Goal: Find specific page/section: Find specific page/section

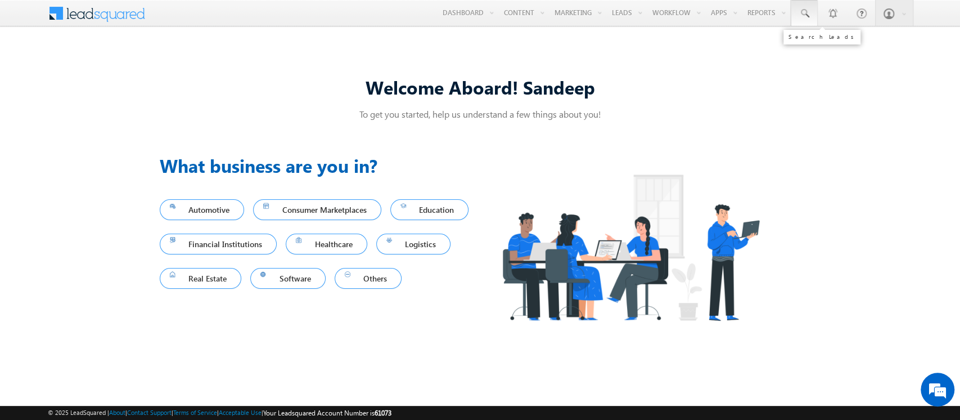
click at [810, 15] on link at bounding box center [804, 13] width 27 height 26
click at [846, 46] on input "text" at bounding box center [873, 43] width 152 height 13
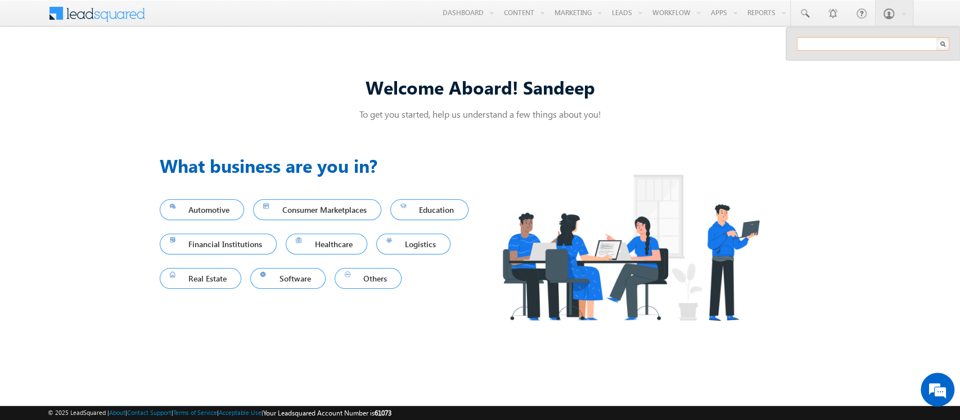
paste input "SBL0010154"
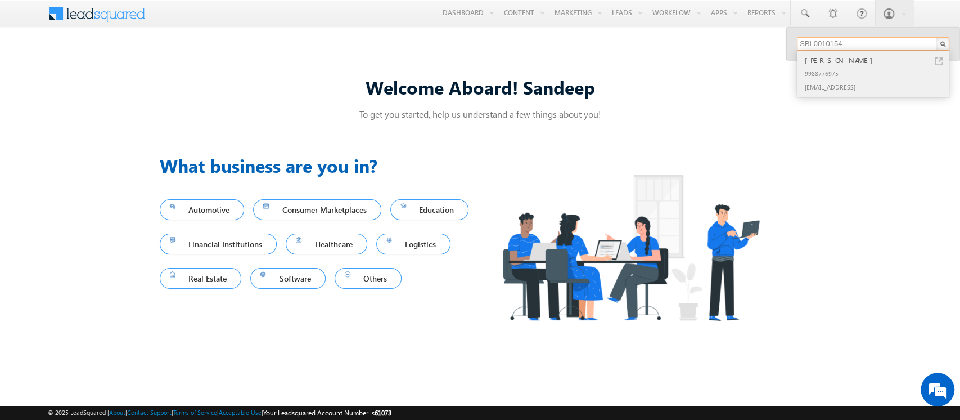
type input "SBL0010154"
click at [871, 84] on div "[EMAIL_ADDRESS]" at bounding box center [878, 86] width 151 height 13
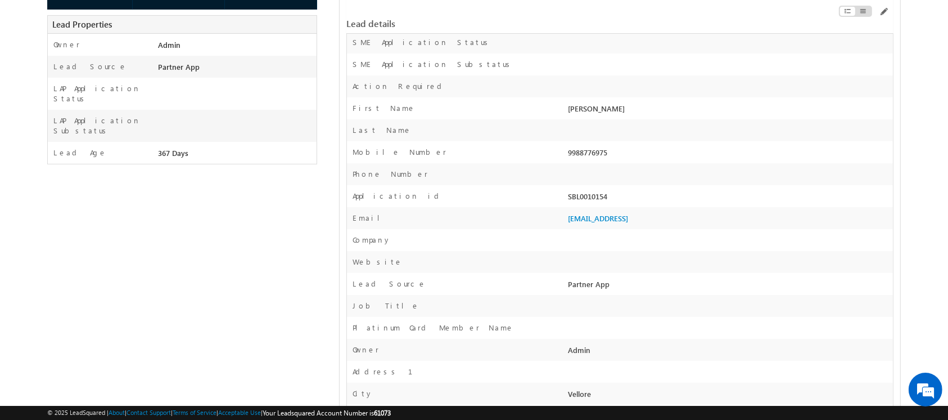
scroll to position [234, 0]
